Goal: Task Accomplishment & Management: Complete application form

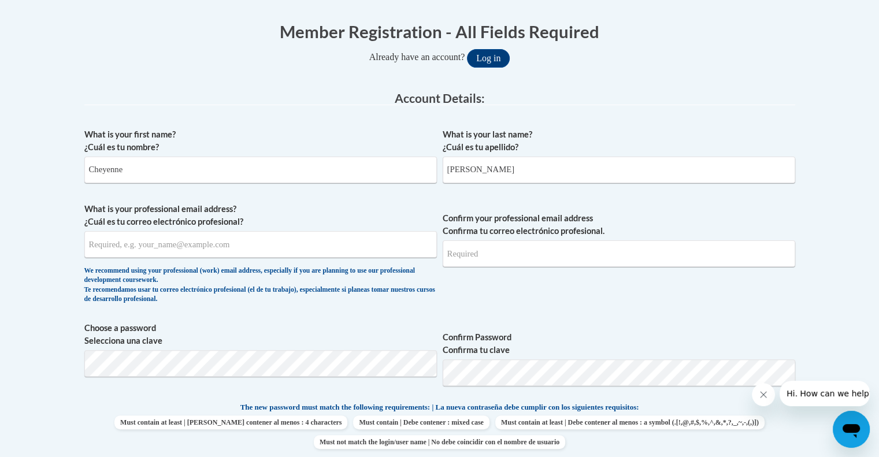
type input "[PERSON_NAME]"
click at [256, 243] on input "What is your professional email address? ¿Cuál es tu correo electrónico profesi…" at bounding box center [260, 244] width 353 height 27
type input "[EMAIL_ADDRESS][PERSON_NAME][DOMAIN_NAME]"
click at [476, 255] on input "Confirm your professional email address Confirma tu correo electrónico profesio…" at bounding box center [619, 254] width 353 height 27
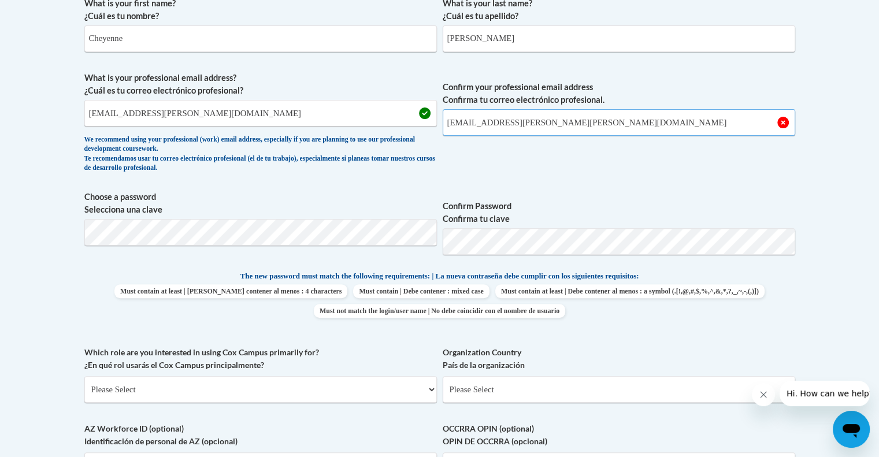
scroll to position [360, 0]
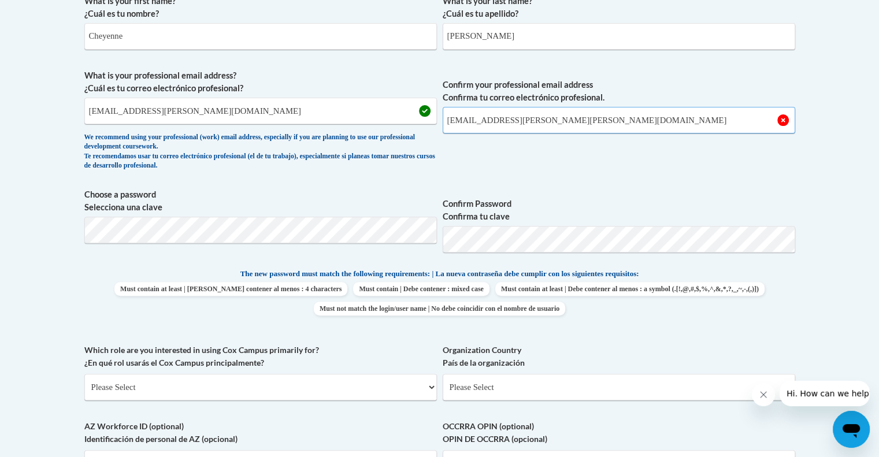
type input "[EMAIL_ADDRESS][PERSON_NAME][PERSON_NAME][DOMAIN_NAME]"
click at [232, 215] on span "Choose a password Selecciona una clave" at bounding box center [260, 225] width 353 height 73
click at [862, 195] on body "This site uses cookies to help improve your learning experience. By continuing …" at bounding box center [439, 345] width 879 height 1411
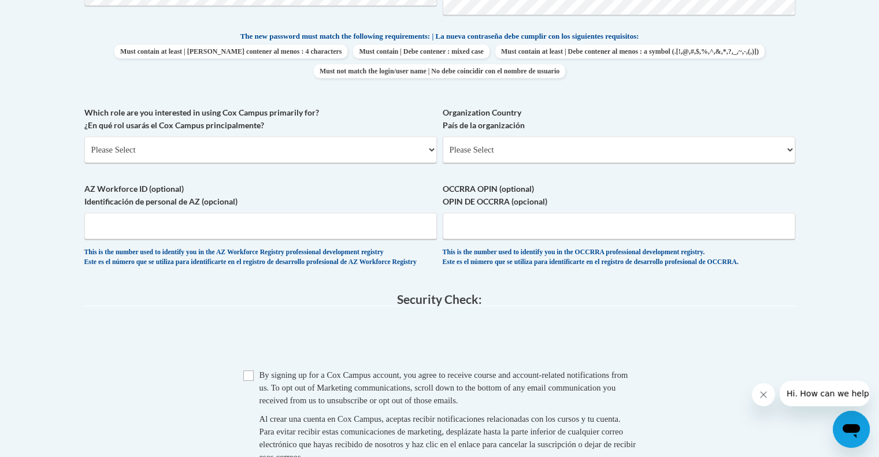
scroll to position [601, 0]
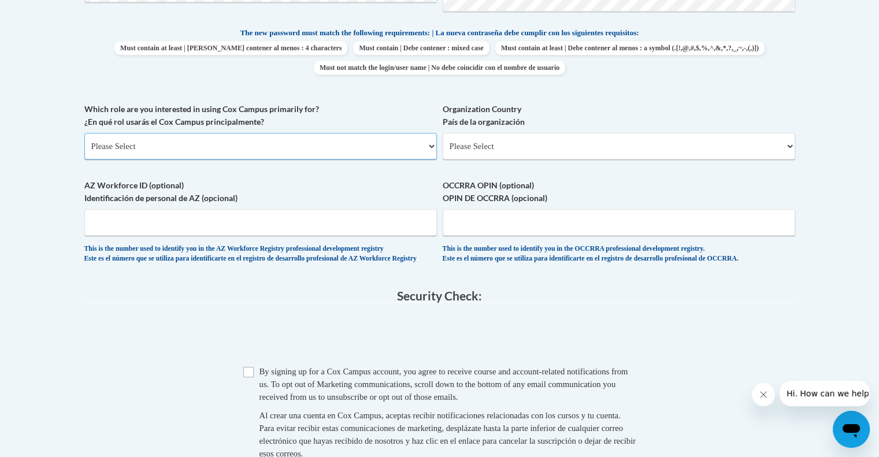
click at [331, 145] on select "Please Select College/University | Colegio/Universidad Community/Nonprofit Part…" at bounding box center [260, 146] width 353 height 27
select select "fbf2d438-af2f-41f8-98f1-81c410e29de3"
click at [84, 133] on select "Please Select College/University | Colegio/Universidad Community/Nonprofit Part…" at bounding box center [260, 146] width 353 height 27
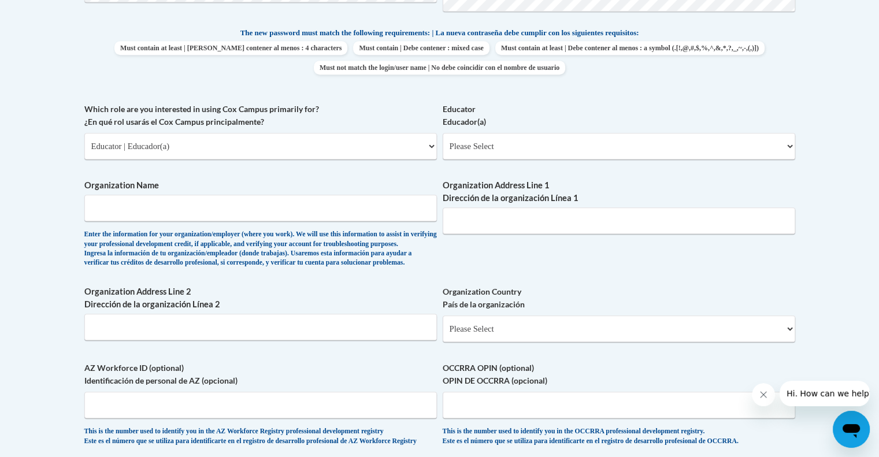
click at [537, 164] on div "Educator Educador(a) Please Select Early Learning/Daycare Teacher/Family Home C…" at bounding box center [619, 135] width 353 height 65
click at [524, 147] on select "Please Select Early Learning/Daycare Teacher/Family Home Care Provider | Maestr…" at bounding box center [619, 146] width 353 height 27
select select "11a86997-7122-4e2e-80c7-11975180ece4"
click at [443, 133] on select "Please Select Early Learning/Daycare Teacher/Family Home Care Provider | Maestr…" at bounding box center [619, 146] width 353 height 27
click at [202, 207] on input "Organization Name" at bounding box center [260, 208] width 353 height 27
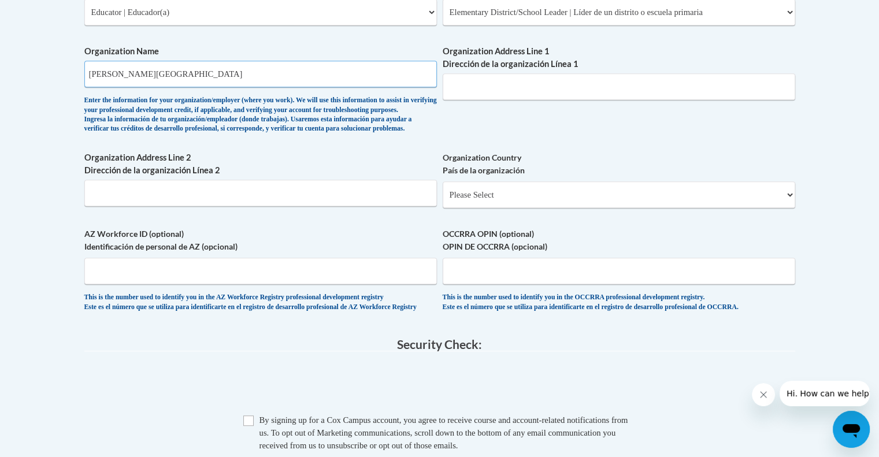
scroll to position [737, 0]
type input "[PERSON_NAME][GEOGRAPHIC_DATA]"
click at [468, 79] on input "Organization Address Line 1 Dirección de la organización Línea 1" at bounding box center [619, 85] width 353 height 27
paste input "[STREET_ADDRESS][PERSON_NAME]"
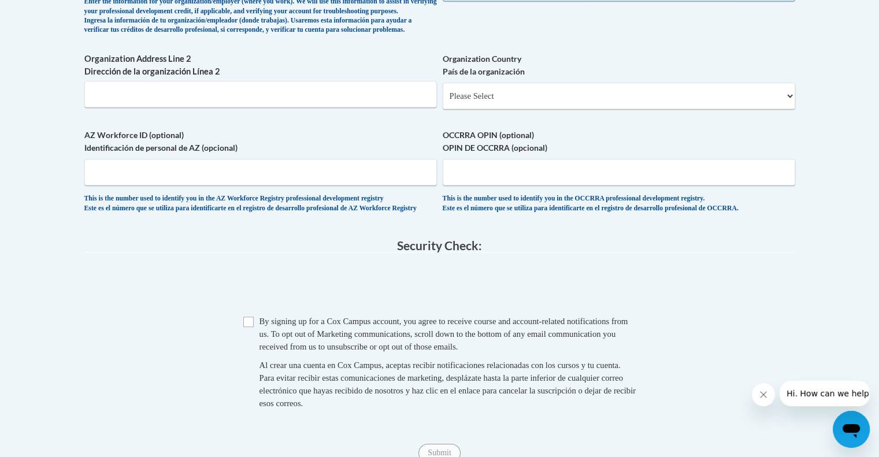
scroll to position [836, 0]
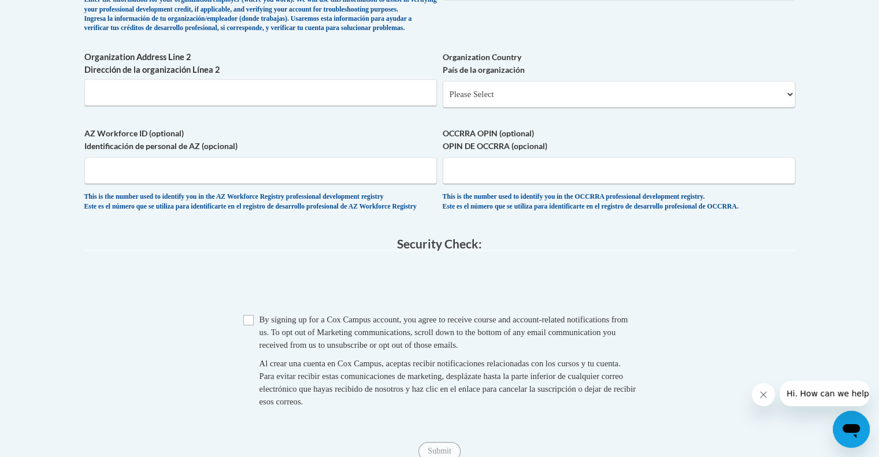
type input "[STREET_ADDRESS][PERSON_NAME]"
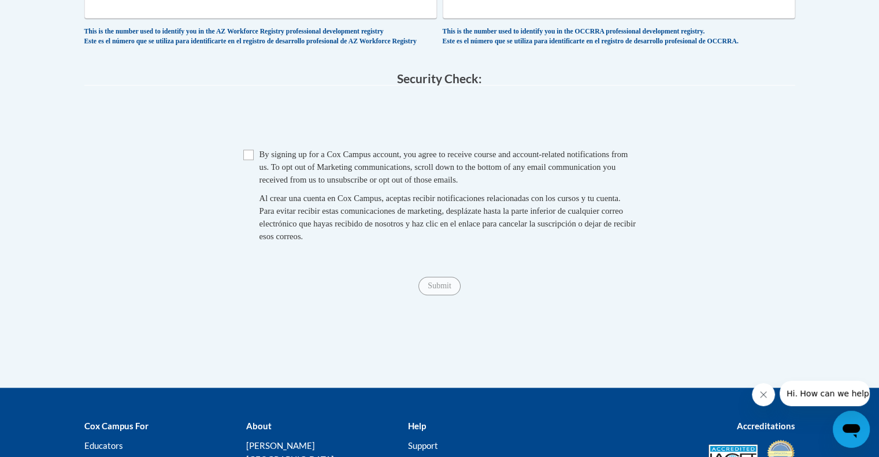
scroll to position [1006, 0]
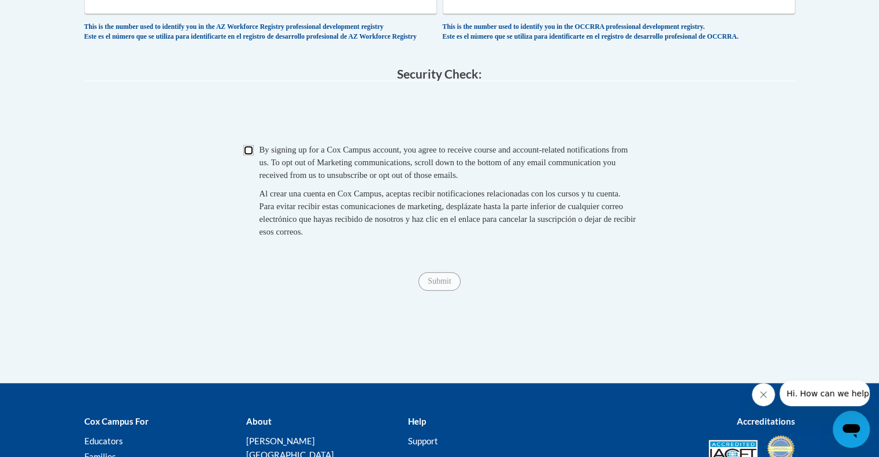
click at [252, 156] on input "Checkbox" at bounding box center [248, 150] width 10 height 10
checkbox input "true"
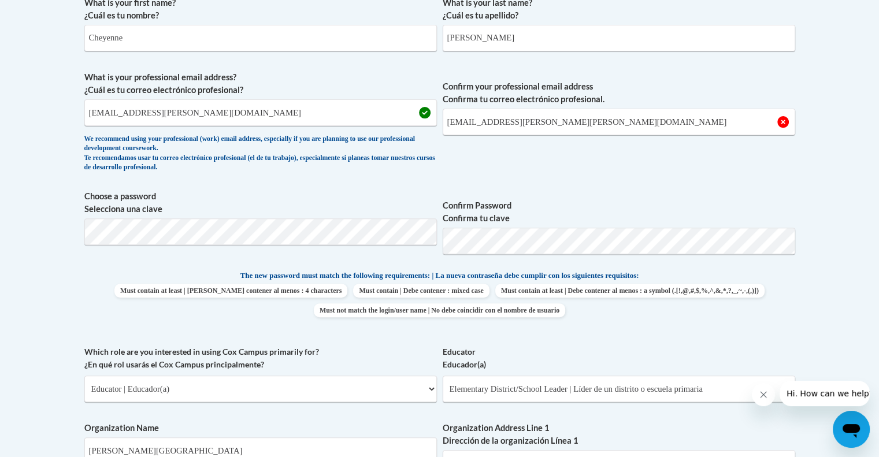
scroll to position [358, 0]
click at [630, 127] on input "[EMAIL_ADDRESS][PERSON_NAME][PERSON_NAME][DOMAIN_NAME]" at bounding box center [619, 122] width 353 height 27
type input "c"
type input "[EMAIL_ADDRESS][PERSON_NAME][PERSON_NAME][DOMAIN_NAME]"
click at [627, 136] on span "Confirm your professional email address Confirma tu correo electrónico profesio…" at bounding box center [619, 124] width 353 height 107
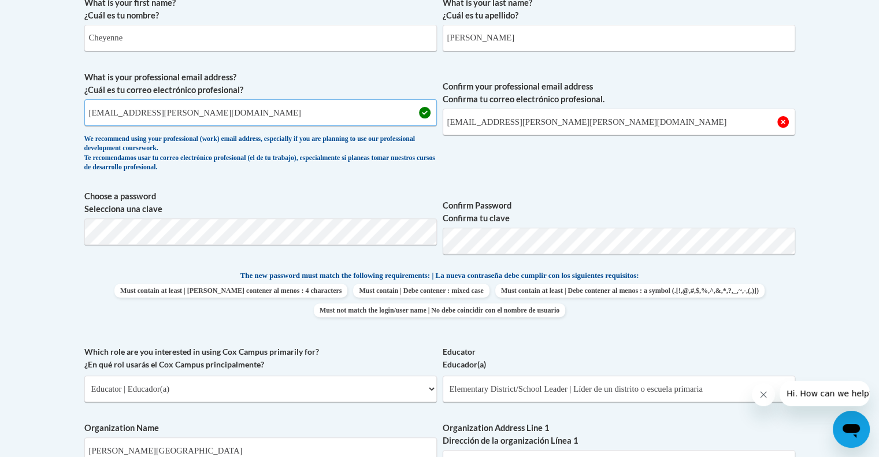
drag, startPoint x: 280, startPoint y: 110, endPoint x: 54, endPoint y: 112, distance: 226.1
click at [54, 112] on body "This site uses cookies to help improve your learning experience. By continuing …" at bounding box center [439, 439] width 879 height 1594
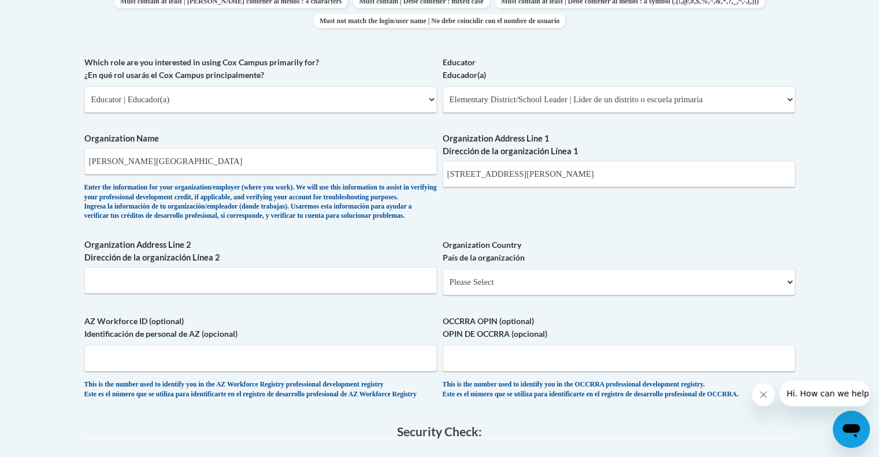
scroll to position [685, 0]
click at [196, 168] on input "[PERSON_NAME][GEOGRAPHIC_DATA]" at bounding box center [260, 162] width 353 height 27
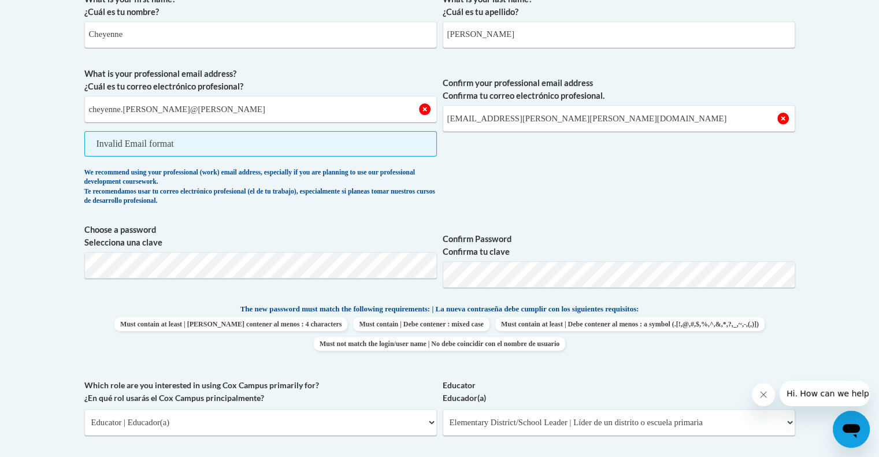
scroll to position [361, 0]
click at [198, 110] on input "cheyenne.[PERSON_NAME]@[PERSON_NAME]" at bounding box center [260, 110] width 353 height 27
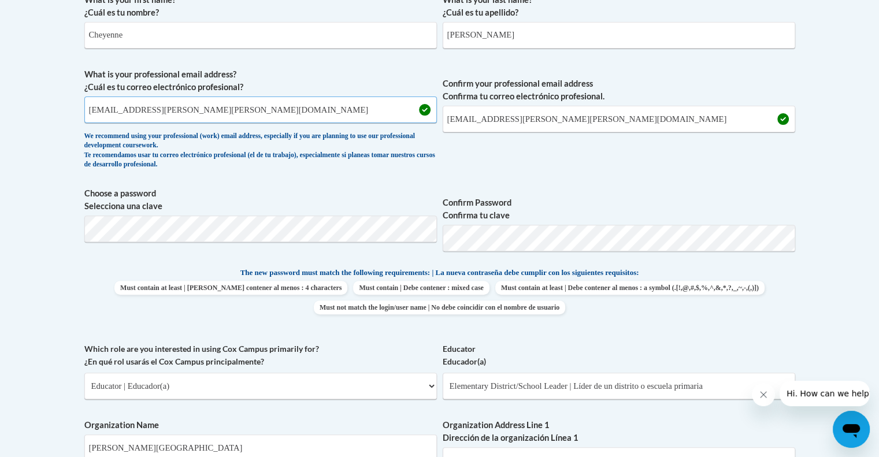
type input "[EMAIL_ADDRESS][PERSON_NAME][PERSON_NAME][DOMAIN_NAME]"
click at [538, 158] on span "Confirm your professional email address Confirma tu correo electrónico profesio…" at bounding box center [619, 121] width 353 height 107
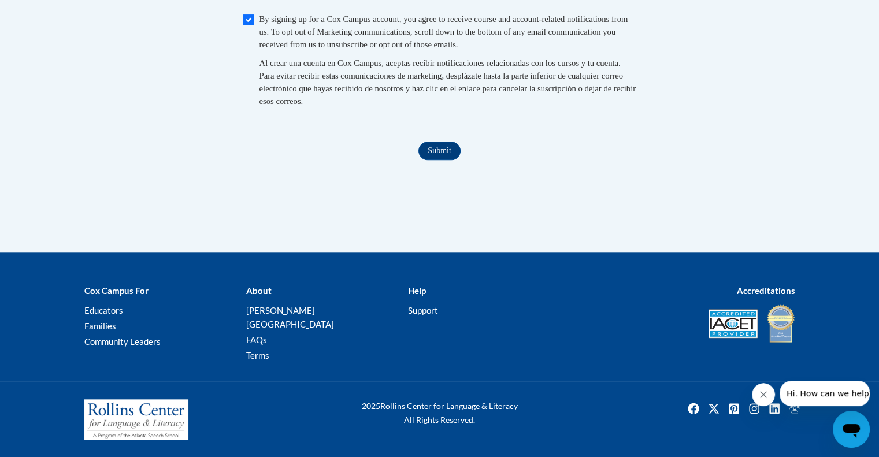
scroll to position [1144, 0]
click at [435, 160] on input "Submit" at bounding box center [440, 151] width 42 height 19
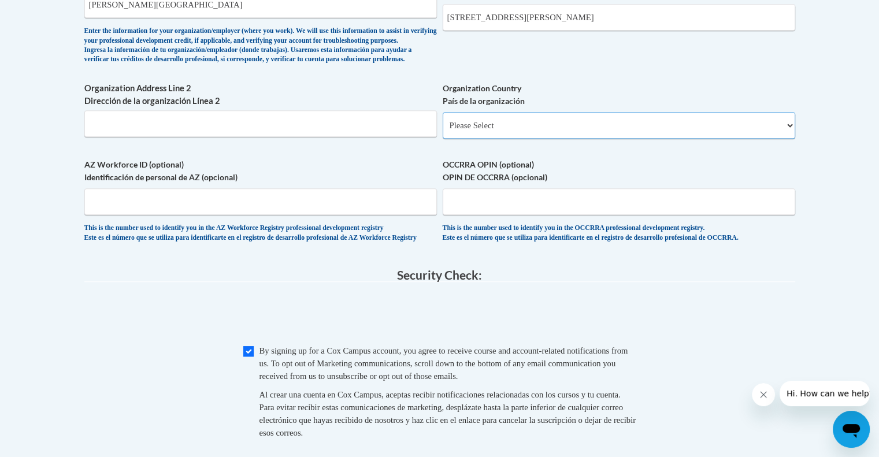
scroll to position [804, 0]
click at [540, 140] on select "Please Select [GEOGRAPHIC_DATA] | [GEOGRAPHIC_DATA] Outside of [GEOGRAPHIC_DATA…" at bounding box center [619, 126] width 353 height 27
select select "ad49bcad-a171-4b2e-b99c-48b446064914"
click at [443, 132] on select "Please Select [GEOGRAPHIC_DATA] | [GEOGRAPHIC_DATA] Outside of [GEOGRAPHIC_DATA…" at bounding box center [619, 126] width 353 height 27
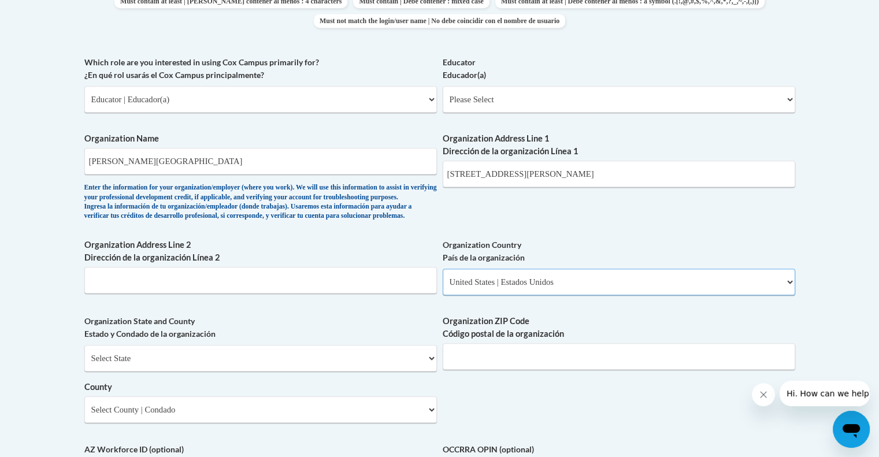
scroll to position [648, 0]
click at [488, 102] on select "Please Select Early Learning/Daycare Teacher/Family Home Care Provider | Maestr…" at bounding box center [619, 100] width 353 height 27
select select "8e40623d-54d0-45cd-9f92-5df65cd3f8cf"
click at [443, 87] on select "Please Select Early Learning/Daycare Teacher/Family Home Care Provider | Maestr…" at bounding box center [619, 100] width 353 height 27
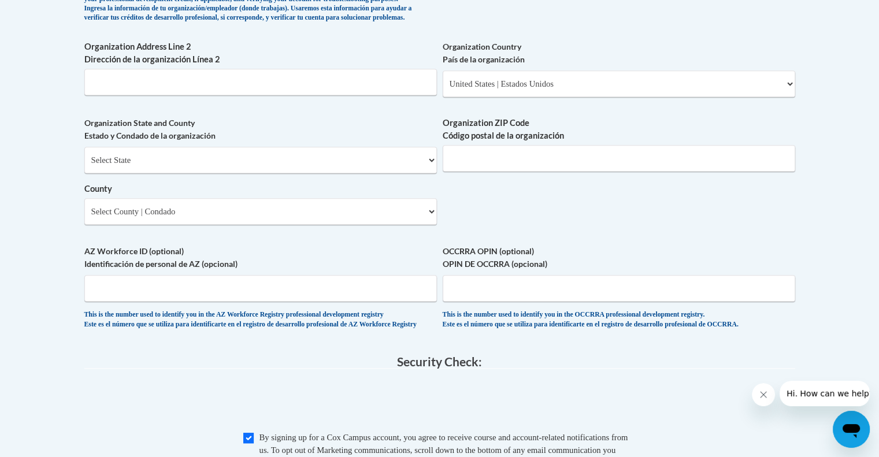
scroll to position [847, 0]
